Goal: Obtain resource: Download file/media

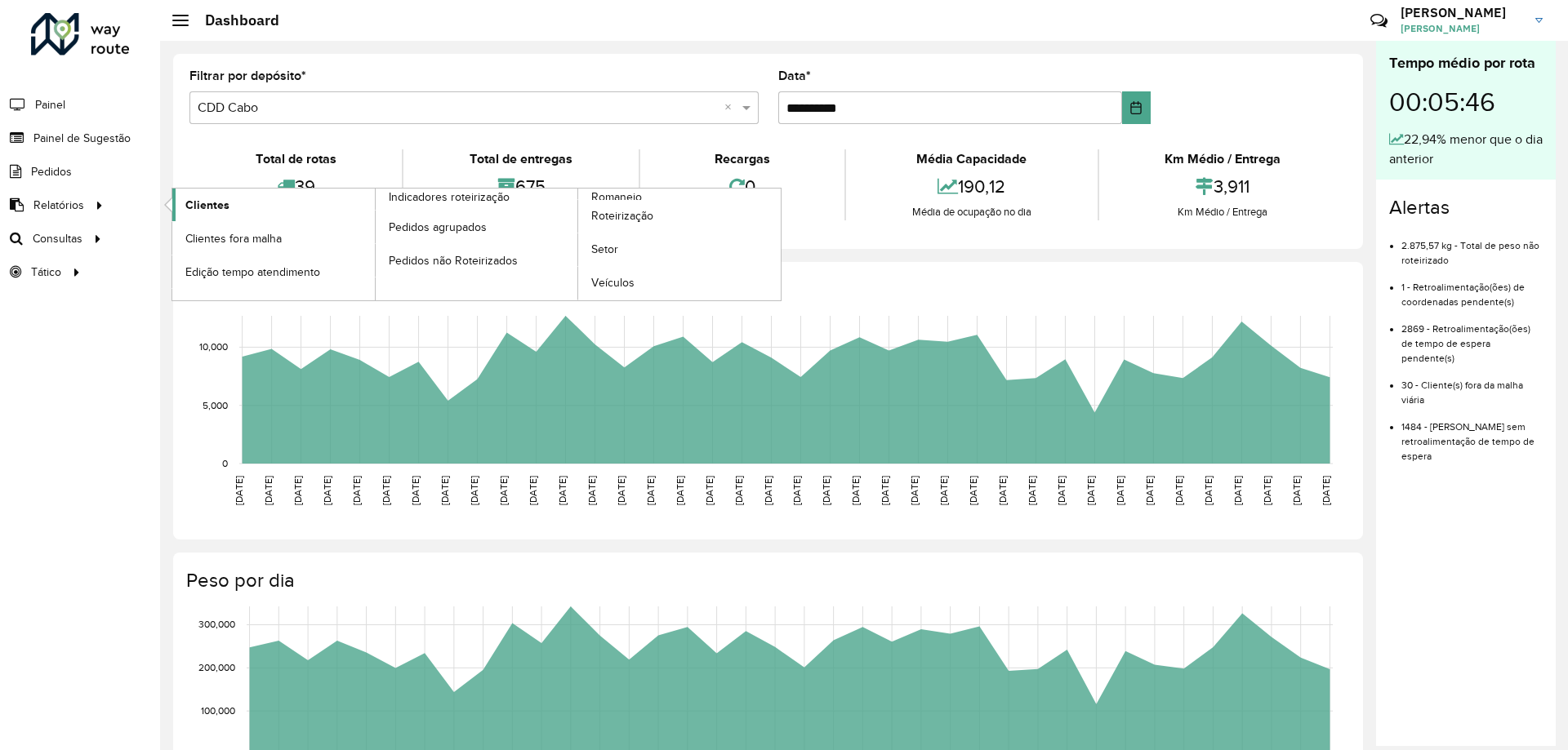
click at [204, 206] on span "Clientes" at bounding box center [207, 205] width 44 height 17
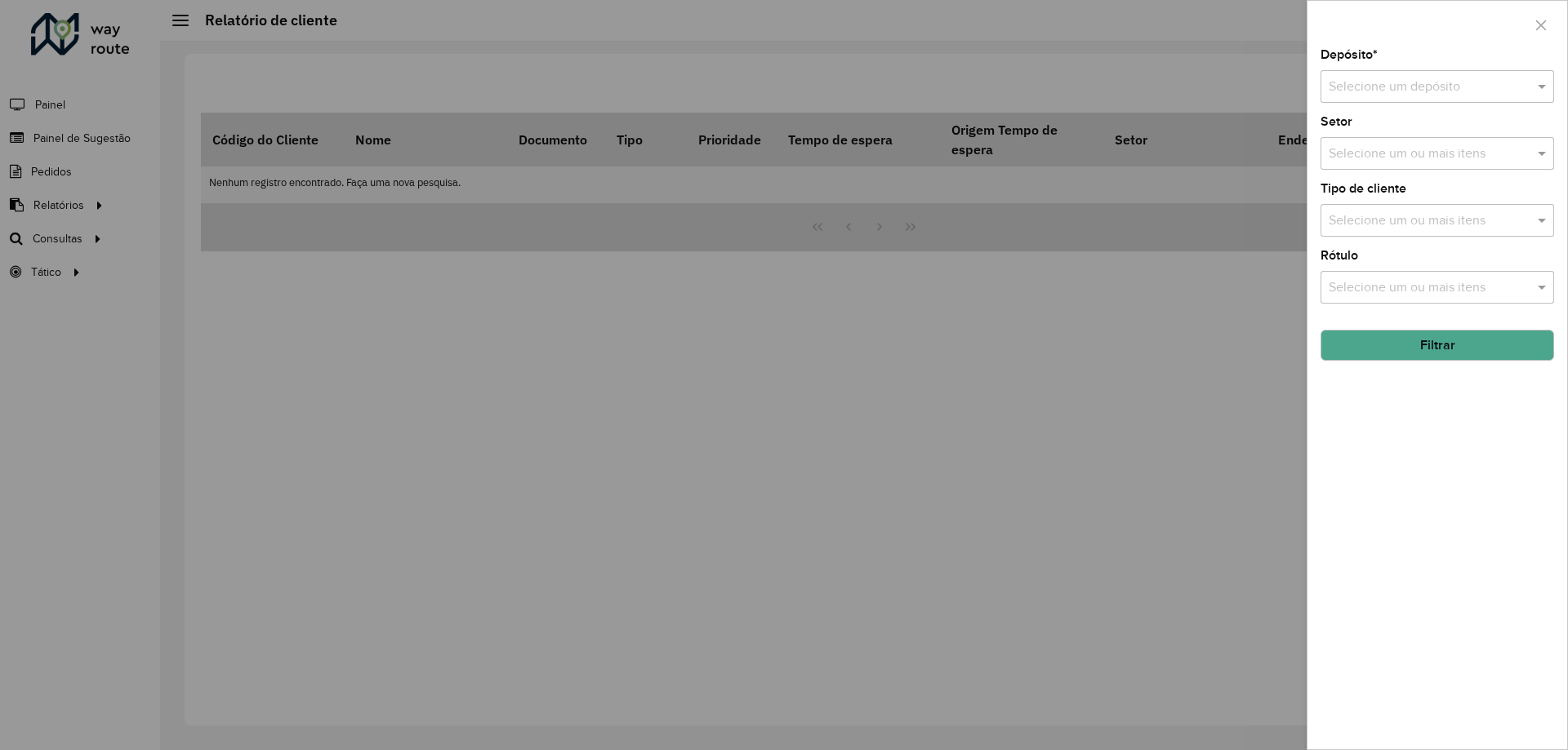
click at [1426, 85] on input "text" at bounding box center [1421, 87] width 185 height 20
click at [1393, 164] on div "CDD Cabo" at bounding box center [1438, 162] width 232 height 28
click at [1414, 156] on input "text" at bounding box center [1428, 154] width 209 height 20
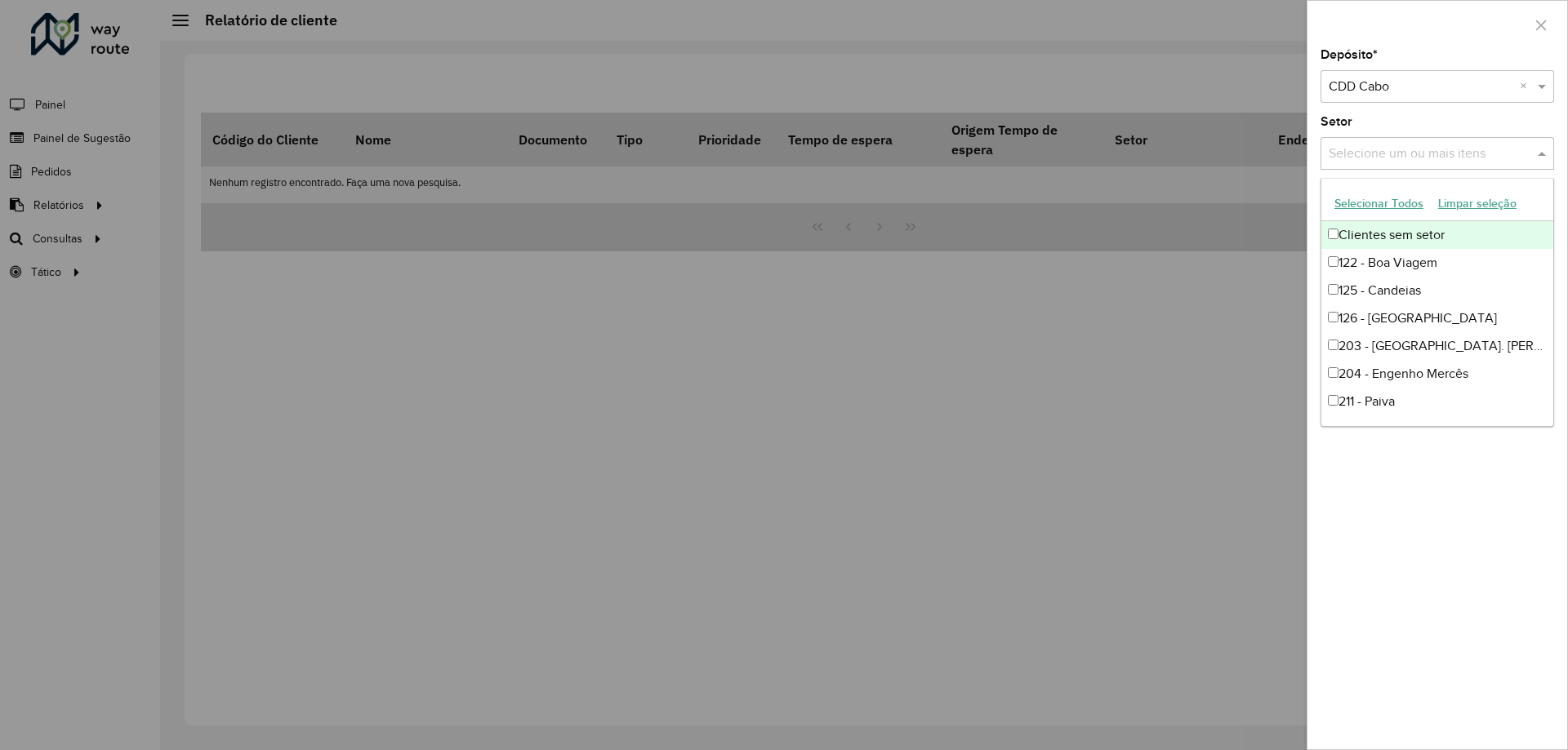
click at [1451, 146] on input "text" at bounding box center [1428, 154] width 209 height 20
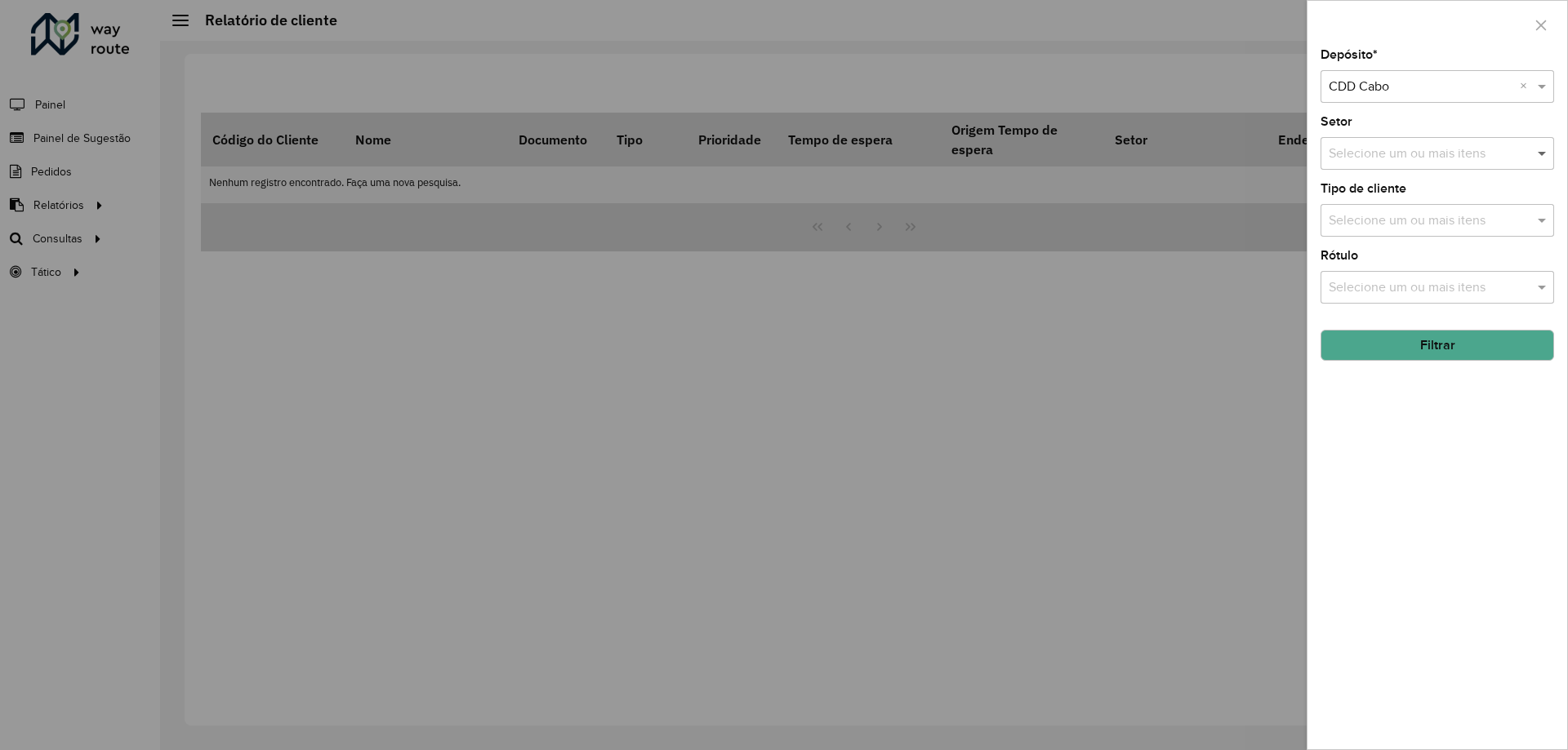
click at [1541, 154] on span at bounding box center [1544, 153] width 21 height 20
click at [1448, 338] on button "Filtrar" at bounding box center [1437, 345] width 233 height 31
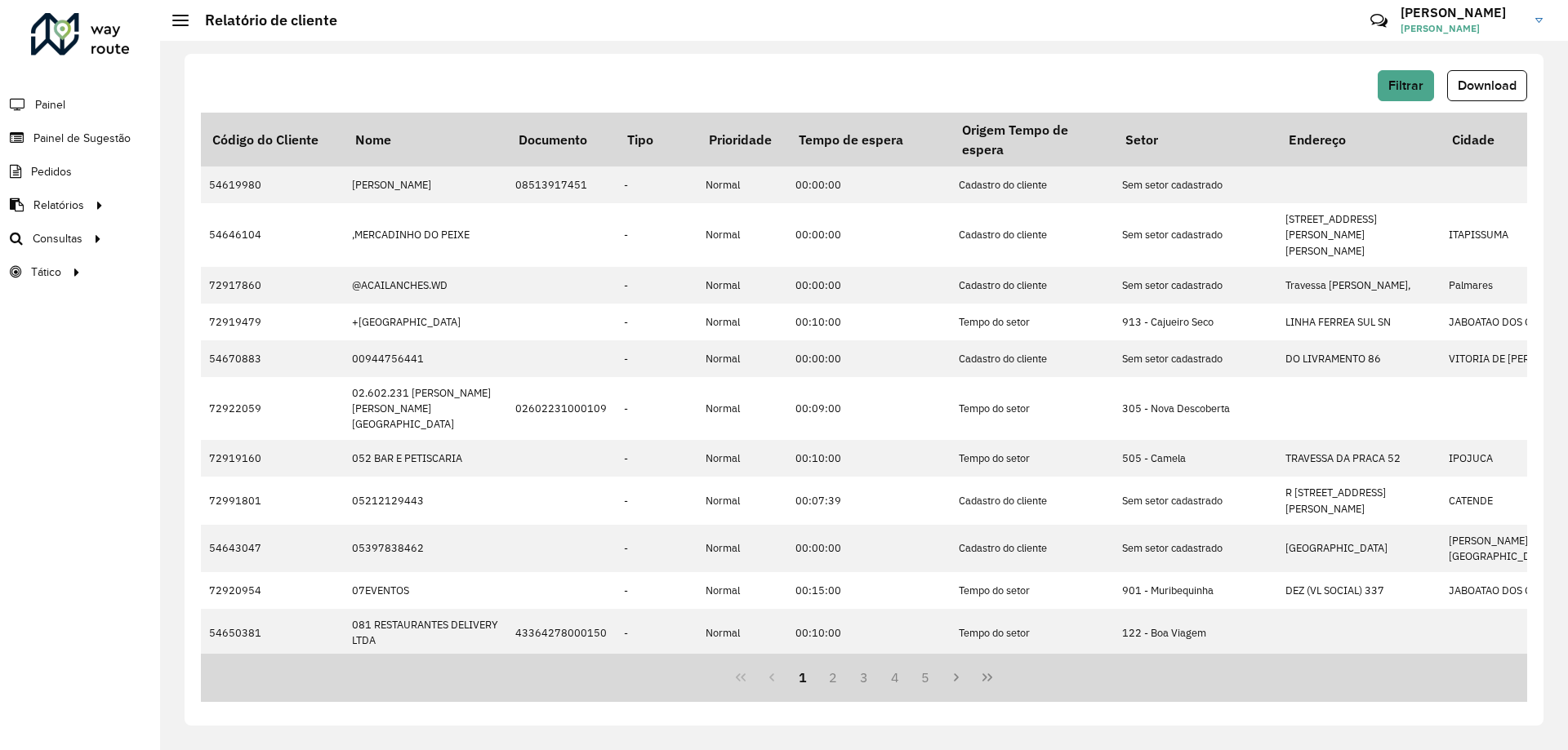
click at [1474, 67] on div "Filtrar Download Código do Cliente Nome Documento Tipo Prioridade Tempo de espe…" at bounding box center [864, 390] width 1359 height 672
click at [1470, 76] on button "Download" at bounding box center [1487, 85] width 80 height 31
